Goal: Navigation & Orientation: Find specific page/section

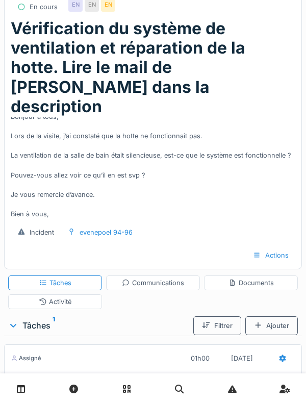
scroll to position [10, 0]
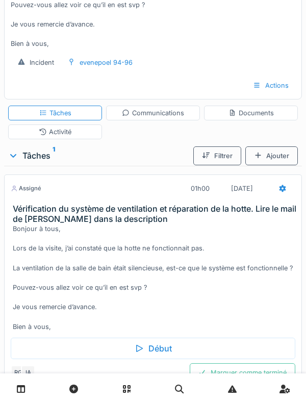
click at [233, 235] on div "Bonjour à tous, Lors de la visite, j’ai constaté que la hotte ne fonctionnait p…" at bounding box center [155, 278] width 285 height 108
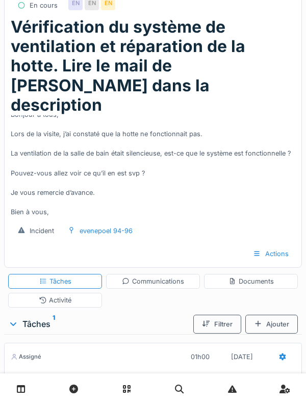
scroll to position [0, 0]
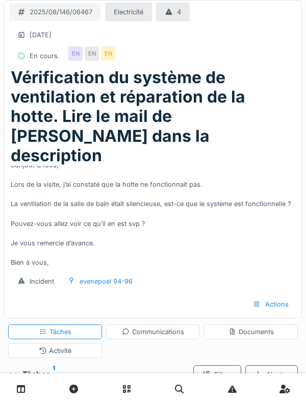
click at [280, 210] on div "Bonjour à tous, Lors de la visite, j’ai constaté que la hotte ne fonctionnait p…" at bounding box center [153, 217] width 285 height 102
click at [214, 213] on div "Bonjour à tous, Lors de la visite, j’ai constaté que la hotte ne fonctionnait p…" at bounding box center [153, 217] width 285 height 102
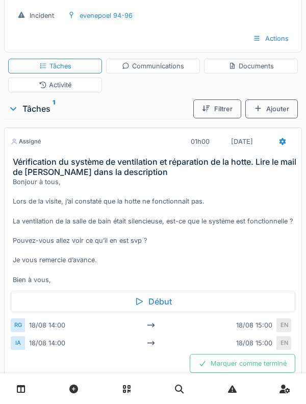
click at [137, 217] on div "Bonjour à tous, Lors de la visite, j’ai constaté que la hotte ne fonctionnait p…" at bounding box center [155, 231] width 285 height 108
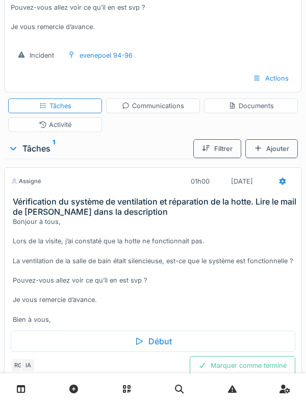
click at [157, 255] on div "Bonjour à tous, Lors de la visite, j’ai constaté que la hotte ne fonctionnait p…" at bounding box center [155, 271] width 285 height 108
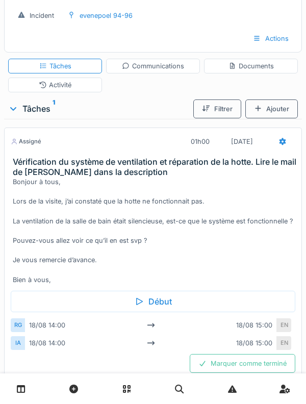
click at [155, 225] on div "Bonjour à tous, Lors de la visite, j’ai constaté que la hotte ne fonctionnait p…" at bounding box center [155, 231] width 285 height 108
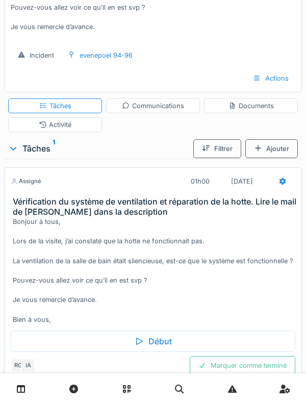
click at [79, 117] on div "Activité" at bounding box center [55, 124] width 94 height 15
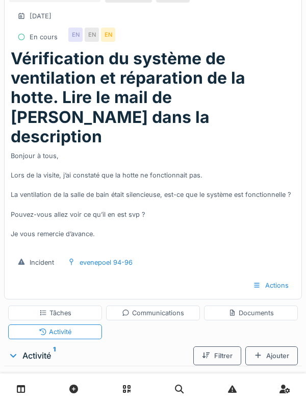
scroll to position [0, 0]
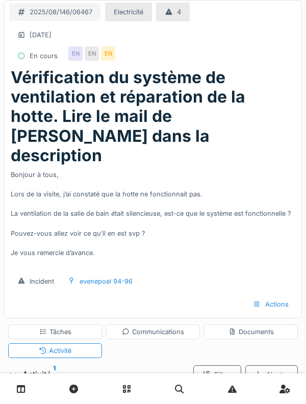
click at [268, 327] on div "Documents" at bounding box center [251, 332] width 45 height 10
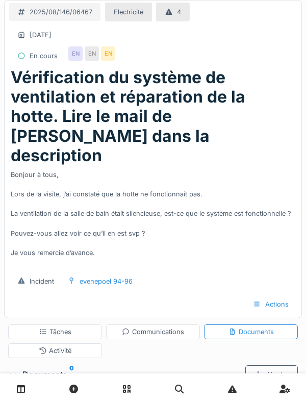
click at [163, 324] on div "Communications" at bounding box center [153, 331] width 94 height 15
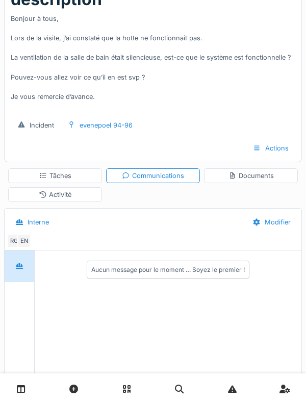
scroll to position [141, 0]
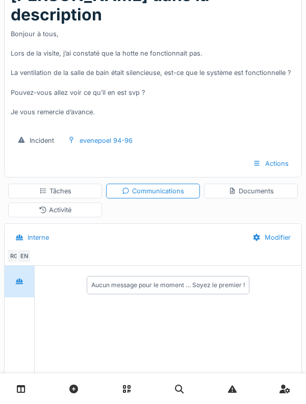
click at [95, 184] on div "Tâches" at bounding box center [55, 191] width 94 height 15
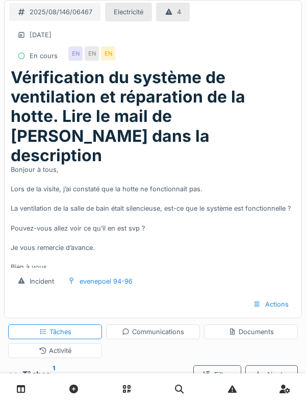
scroll to position [0, 0]
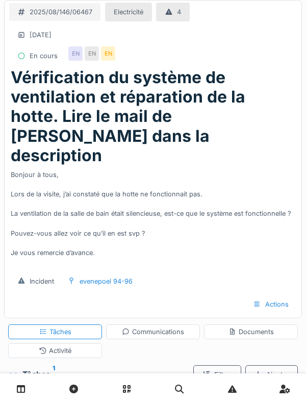
click at [194, 115] on h1 "Vérification du système de ventilation et réparation de la hotte. Lire le mail …" at bounding box center [153, 117] width 285 height 98
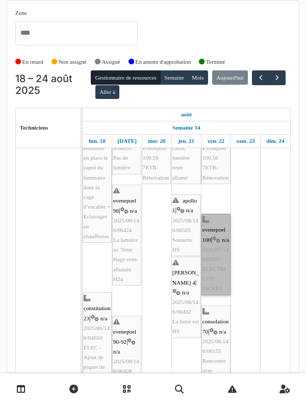
click at [216, 271] on link "evenepoel 100 | n/a 2025/07/146/05337 ELECTRICITE TICKET" at bounding box center [216, 255] width 29 height 82
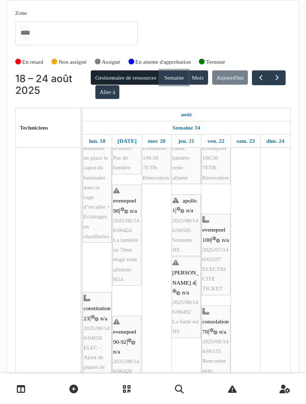
click at [187, 82] on button "Semaine" at bounding box center [174, 77] width 28 height 14
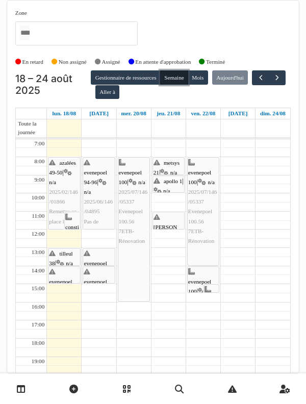
click at [180, 78] on button "Semaine" at bounding box center [174, 77] width 28 height 14
click at [273, 82] on span "button" at bounding box center [277, 77] width 9 height 9
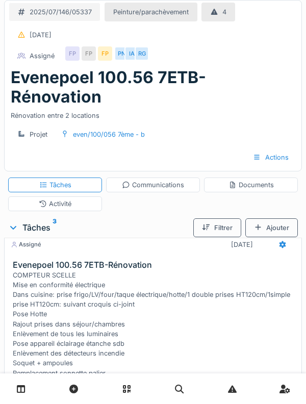
scroll to position [11, 0]
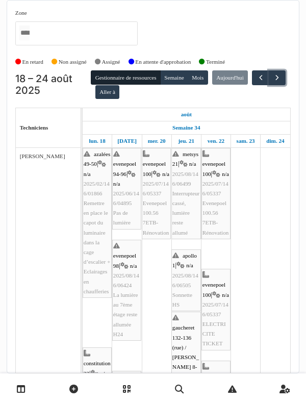
click at [269, 85] on button "button" at bounding box center [277, 77] width 17 height 15
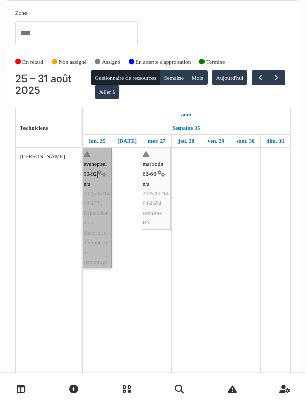
click at [94, 191] on link "evenepoel 90-92 | n/a 2025/06/146/04723 Réparation volet électrique - démontage…" at bounding box center [97, 208] width 29 height 120
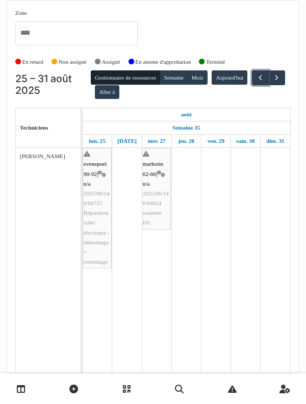
click at [256, 82] on span "button" at bounding box center [260, 77] width 9 height 9
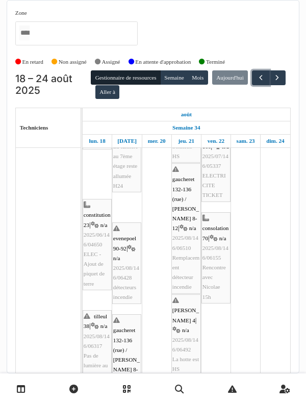
scroll to position [148, 0]
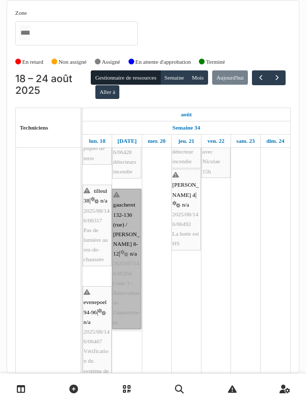
click at [127, 276] on link "gaucheret 132-136 (rue) / thomas 8-12 | n/a 2025/07/146/05204 Code 3 - Rénovati…" at bounding box center [126, 259] width 29 height 140
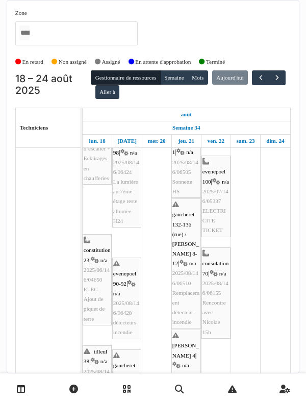
scroll to position [113, 0]
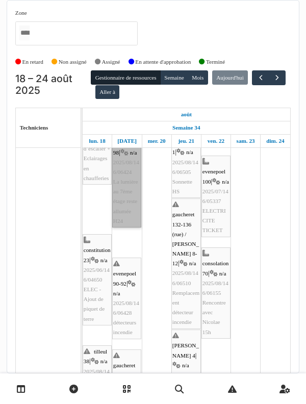
click at [118, 216] on link "evenepoel 98 | n/a 2025/08/146/06424 La lumière au 7ème étage reste allumée H24" at bounding box center [126, 177] width 29 height 101
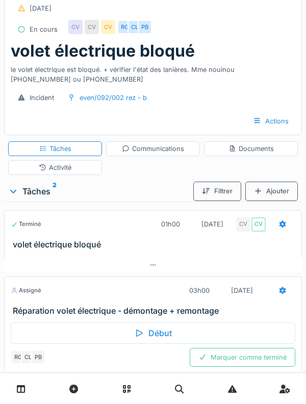
scroll to position [38, 0]
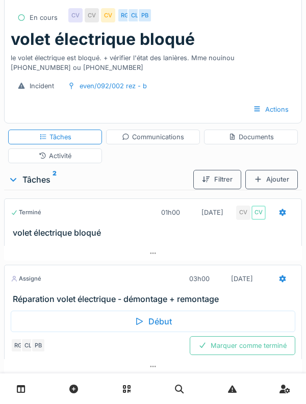
click at [34, 296] on h3 "Réparation volet électrique - démontage + remontage" at bounding box center [155, 299] width 285 height 10
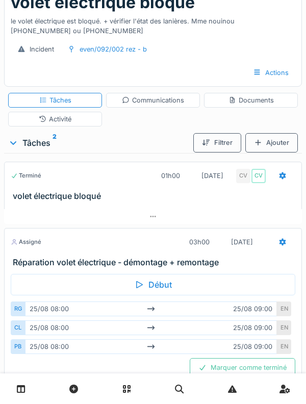
scroll to position [84, 0]
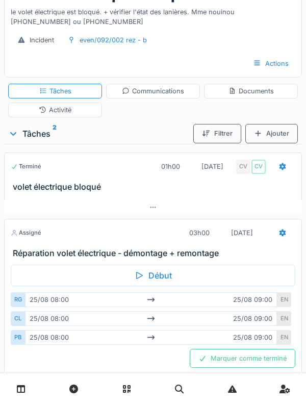
click at [12, 323] on div "CL" at bounding box center [18, 318] width 14 height 15
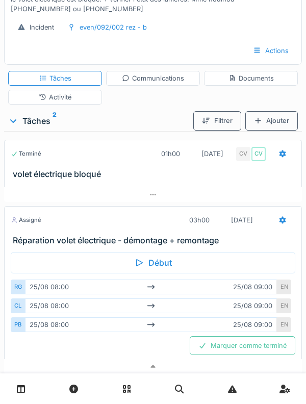
click at [6, 283] on div "Début RG 25/08 08:00 25/08 09:00 EN CL 25/08 08:00 25/08 09:00 EN PB 25/08 08:0…" at bounding box center [153, 303] width 298 height 114
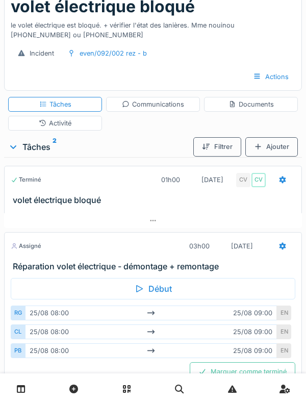
scroll to position [0, 0]
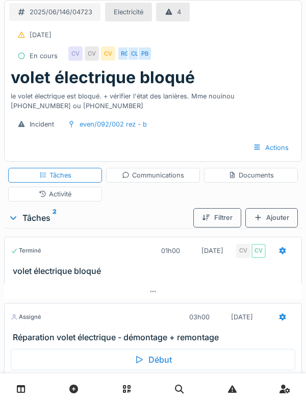
click at [22, 266] on h3 "volet électrique bloqué" at bounding box center [155, 271] width 285 height 10
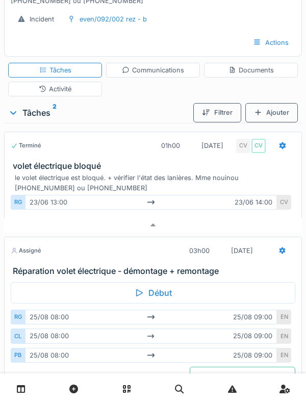
scroll to position [146, 0]
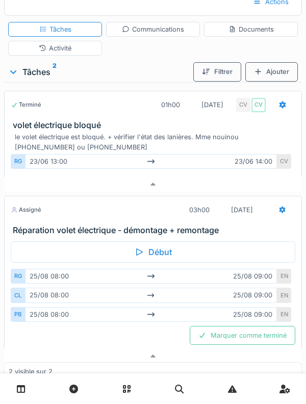
click at [23, 120] on h3 "volet électrique bloqué" at bounding box center [155, 125] width 285 height 10
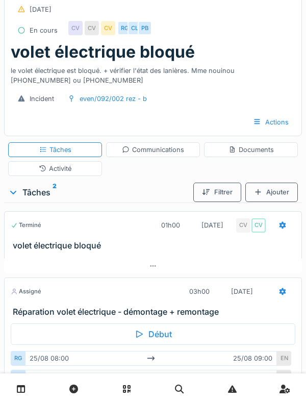
scroll to position [0, 0]
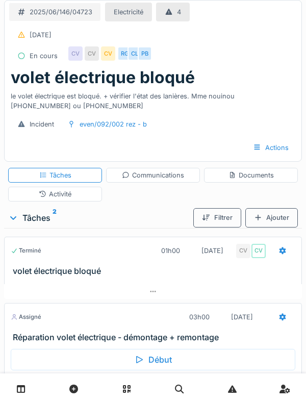
click at [18, 190] on div "Activité" at bounding box center [55, 194] width 94 height 15
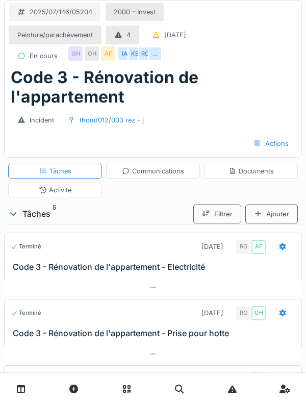
click at [295, 401] on div at bounding box center [153, 388] width 306 height 31
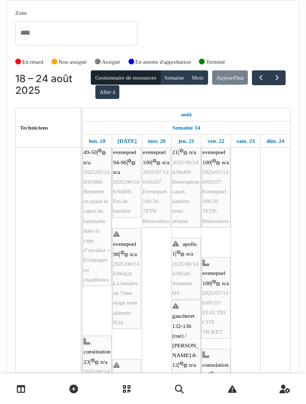
scroll to position [2, 0]
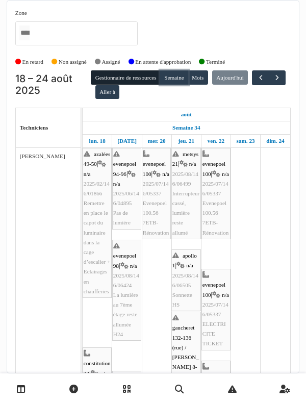
click at [185, 79] on button "Semaine" at bounding box center [174, 77] width 28 height 14
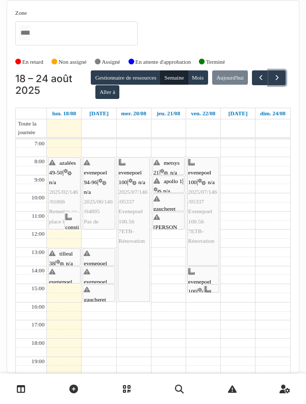
click at [269, 85] on button "button" at bounding box center [277, 77] width 17 height 15
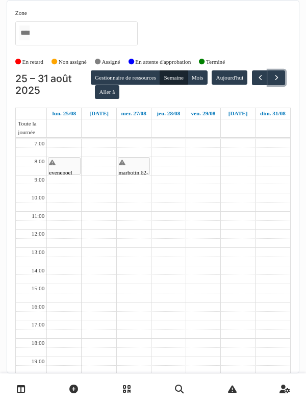
click at [272, 82] on span "button" at bounding box center [276, 77] width 9 height 9
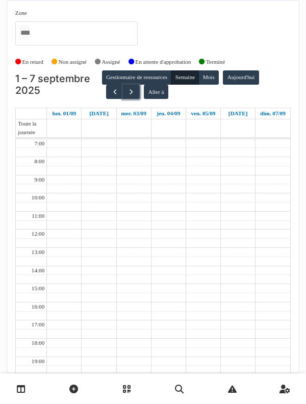
click at [134, 87] on button "button" at bounding box center [131, 92] width 17 height 15
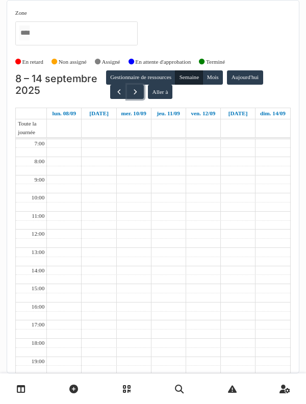
click at [135, 96] on button "button" at bounding box center [135, 92] width 17 height 15
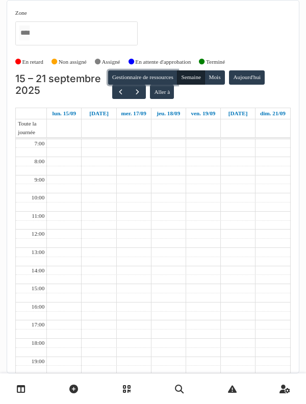
click at [115, 81] on button "Gestionnaire de ressources" at bounding box center [142, 77] width 69 height 14
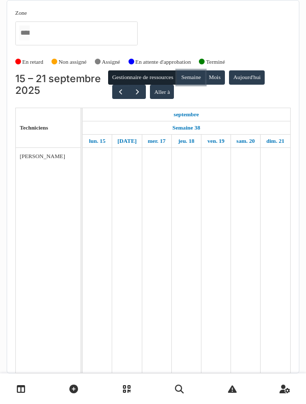
click at [186, 77] on button "Semaine" at bounding box center [191, 77] width 28 height 14
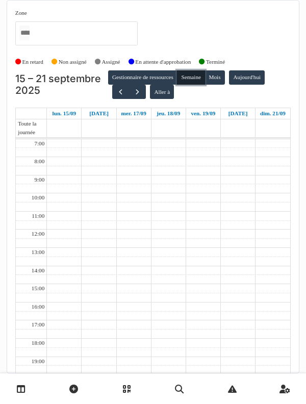
scroll to position [0, 0]
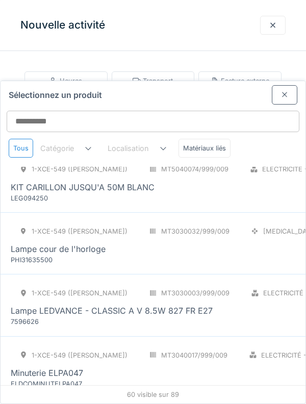
scroll to position [2796, 0]
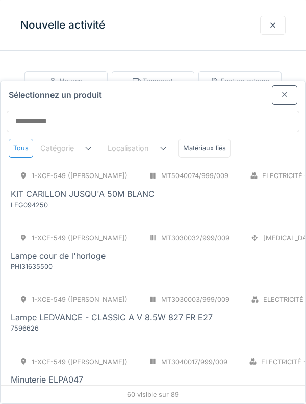
click at [241, 229] on div "1-XCE-549 (ROBERT) MT3030032/999/009 PCE Lampe cour de l'horloge PHI31635500" at bounding box center [168, 250] width 315 height 43
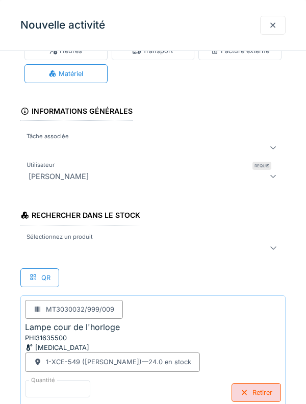
scroll to position [22, 0]
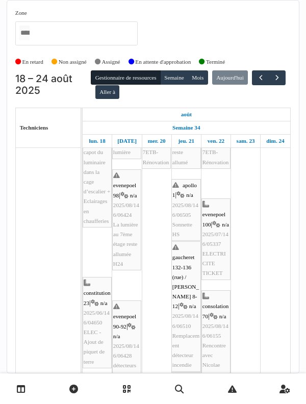
scroll to position [100, 0]
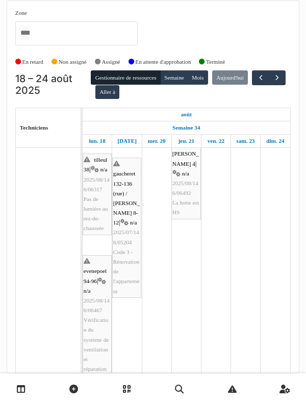
click at [277, 330] on td at bounding box center [276, 156] width 30 height 626
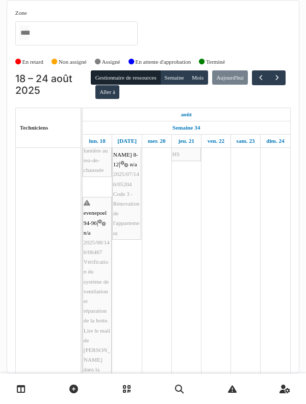
scroll to position [364, 0]
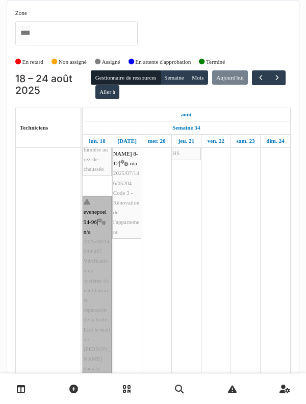
click at [102, 298] on link "evenepoel 94-96 | n/a 2025/08/146/06467 Vérification du système de ventilation …" at bounding box center [97, 290] width 29 height 189
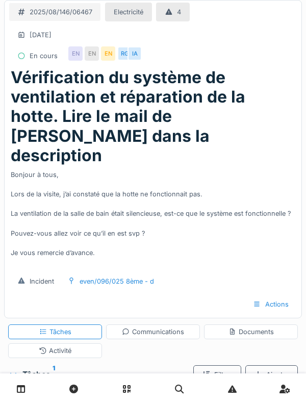
scroll to position [10, 0]
